Goal: Task Accomplishment & Management: Manage account settings

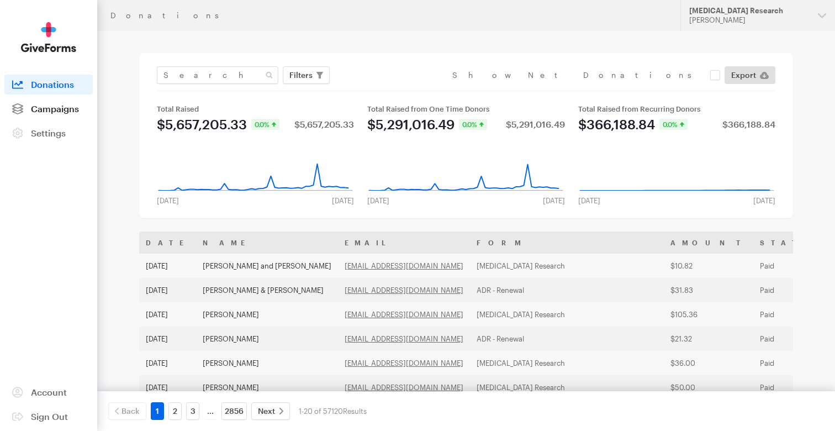
click at [70, 115] on link "Campaigns" at bounding box center [48, 109] width 88 height 20
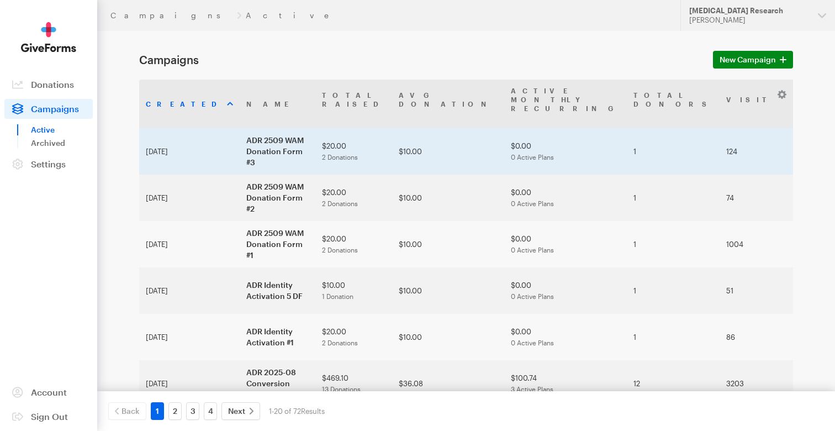
click at [627, 130] on td "1" at bounding box center [673, 151] width 93 height 46
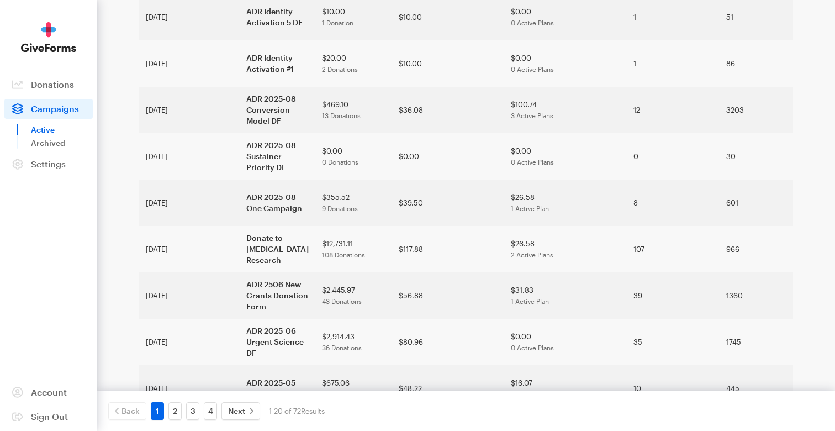
scroll to position [281, 0]
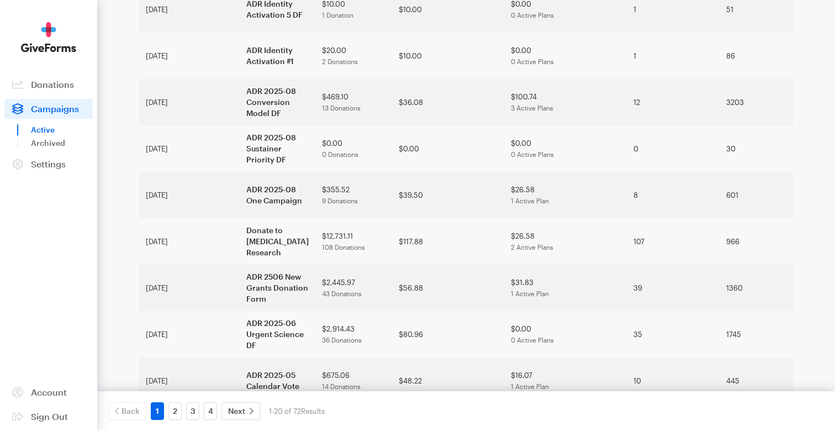
click at [511, 150] on span "0 Active Plans" at bounding box center [532, 154] width 43 height 8
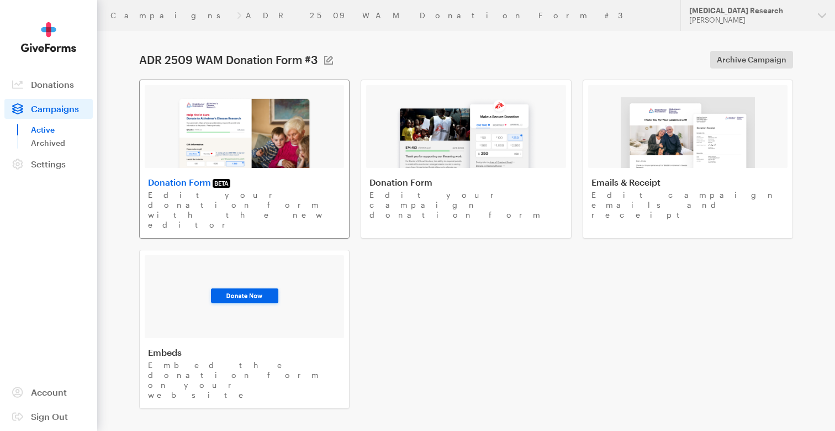
click at [282, 132] on img at bounding box center [244, 132] width 135 height 71
click at [487, 132] on img at bounding box center [465, 132] width 141 height 71
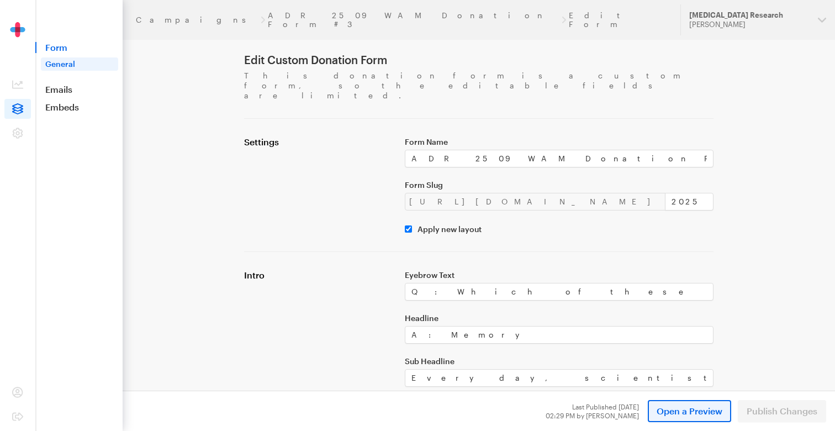
click at [691, 413] on span "Open a Preview" at bounding box center [689, 410] width 66 height 13
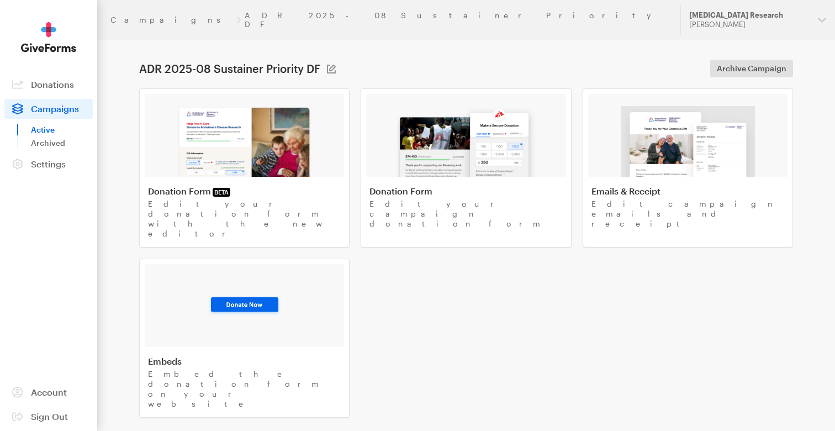
click at [453, 136] on img at bounding box center [465, 141] width 141 height 71
click at [696, 146] on img at bounding box center [687, 141] width 134 height 71
click at [263, 138] on img at bounding box center [244, 141] width 135 height 71
click at [54, 109] on span "Campaigns" at bounding box center [55, 108] width 48 height 10
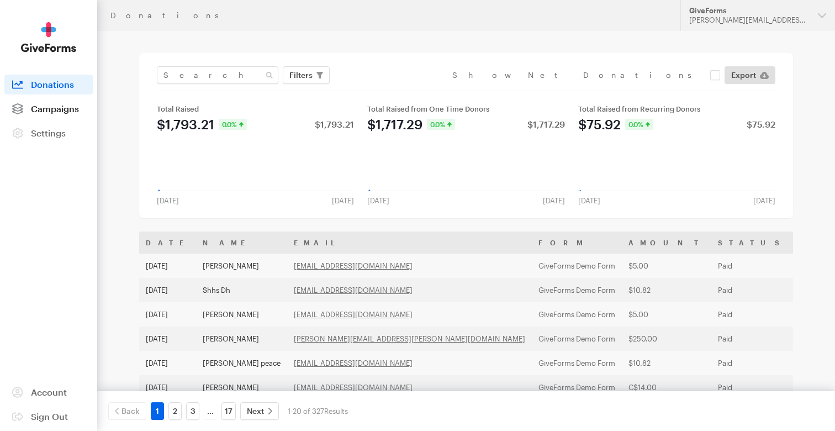
click at [54, 114] on link "Campaigns" at bounding box center [48, 109] width 88 height 20
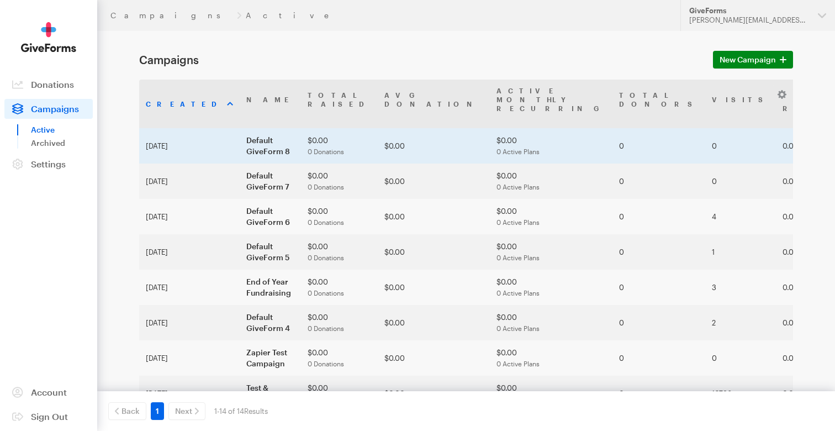
click at [285, 132] on td "Default GiveForm 8" at bounding box center [270, 145] width 61 height 35
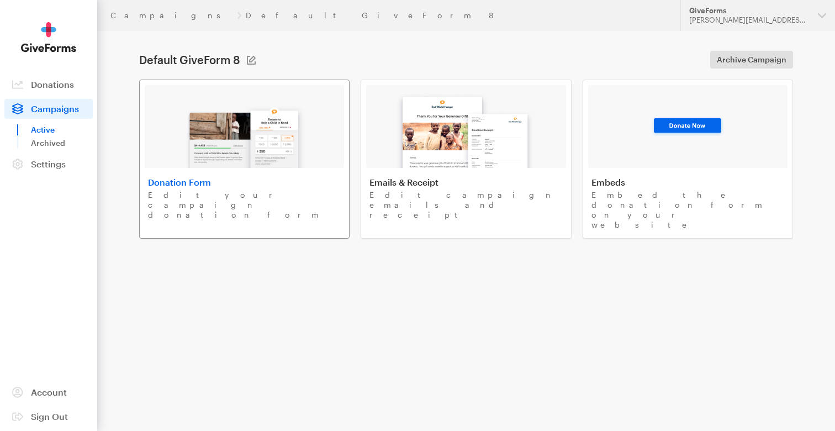
click at [289, 134] on img at bounding box center [244, 132] width 129 height 71
click at [477, 143] on img at bounding box center [465, 127] width 149 height 82
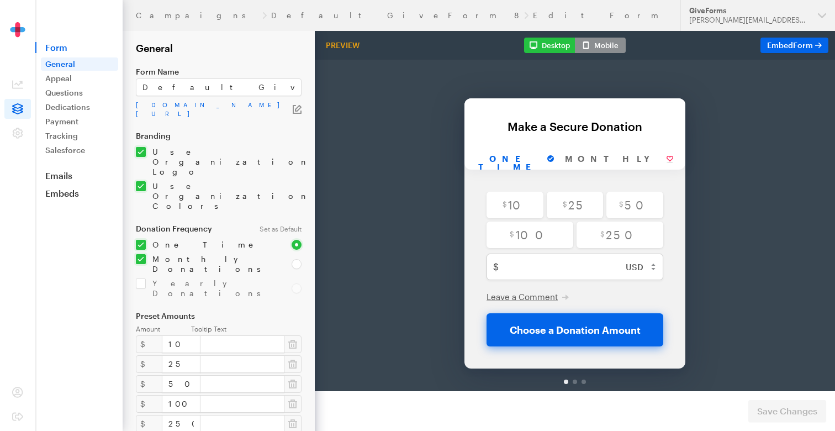
click at [176, 151] on input "checkbox" at bounding box center [219, 162] width 166 height 30
checkbox input "false"
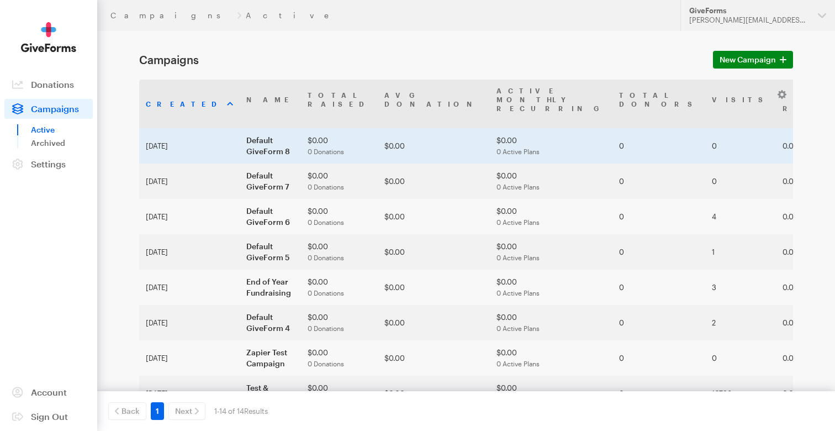
click at [392, 133] on td "$0.00" at bounding box center [434, 145] width 112 height 35
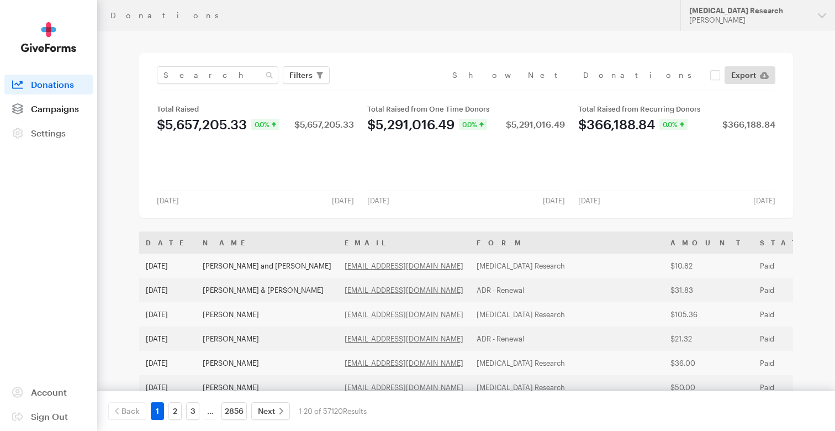
click at [57, 109] on span "Campaigns" at bounding box center [55, 108] width 48 height 10
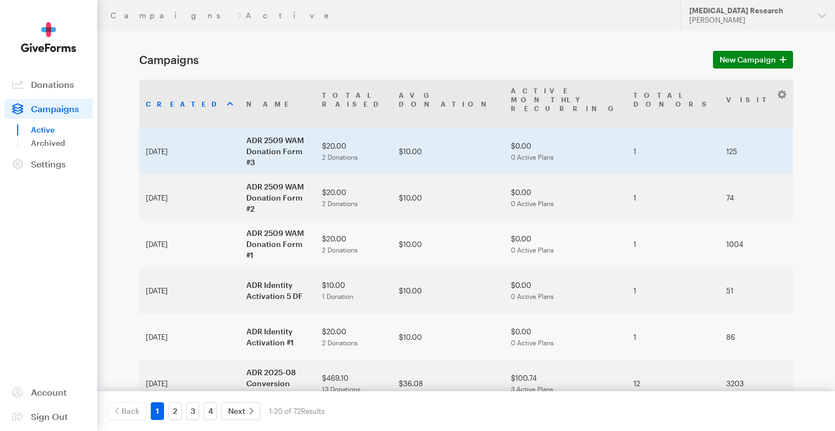
click at [338, 135] on td "$20.00 2 Donations" at bounding box center [353, 151] width 77 height 46
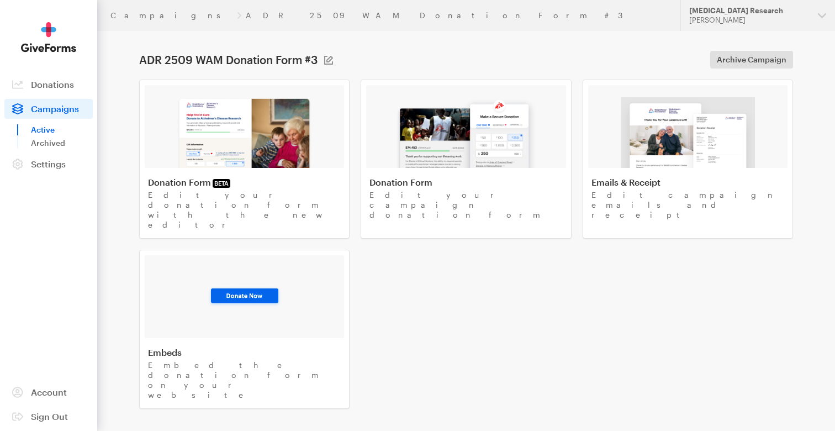
click at [667, 109] on img at bounding box center [687, 132] width 134 height 71
click at [238, 165] on img at bounding box center [244, 132] width 135 height 71
